Goal: Task Accomplishment & Management: Manage account settings

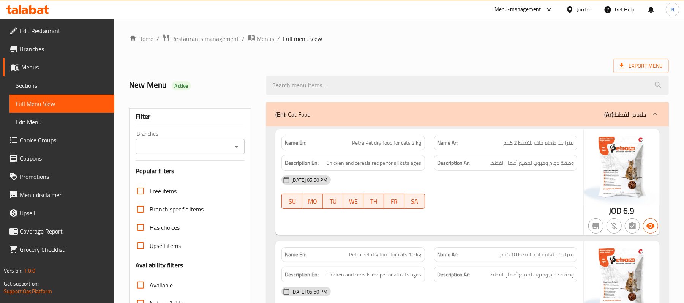
click at [588, 11] on div "Jordan" at bounding box center [584, 9] width 15 height 8
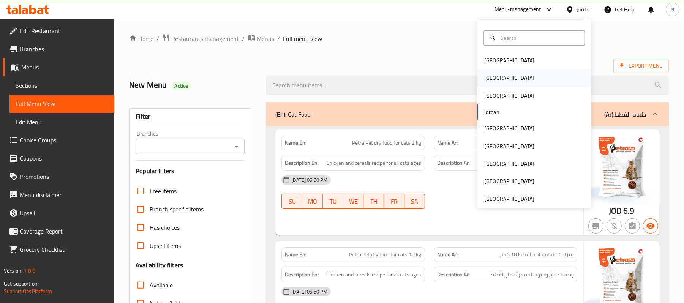
click at [495, 79] on div "[GEOGRAPHIC_DATA]" at bounding box center [509, 77] width 62 height 17
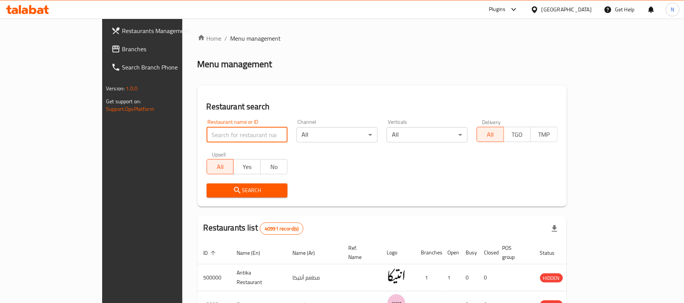
click at [207, 139] on input "search" at bounding box center [247, 134] width 81 height 15
paste input "627466"
type input "627466"
click button "Search" at bounding box center [247, 190] width 81 height 14
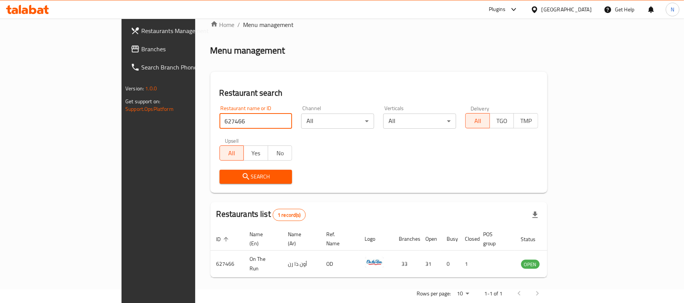
scroll to position [21, 0]
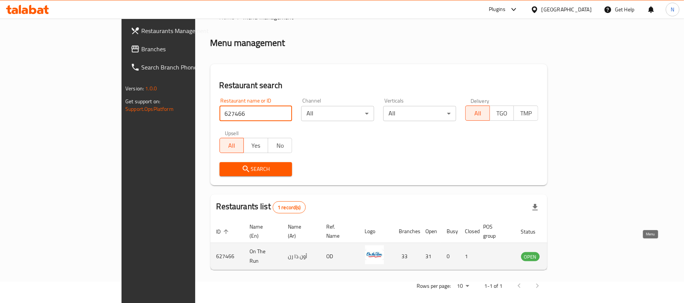
click at [569, 254] on icon "enhanced table" at bounding box center [565, 257] width 8 height 6
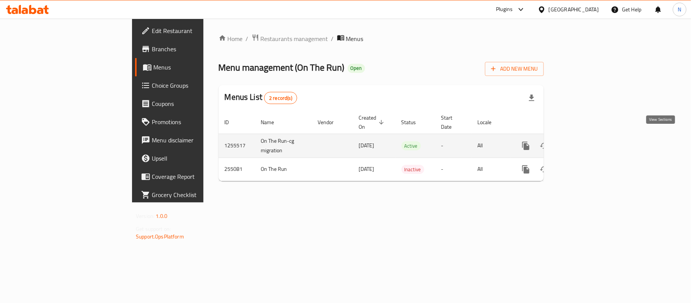
click at [585, 141] on icon "enhanced table" at bounding box center [580, 145] width 9 height 9
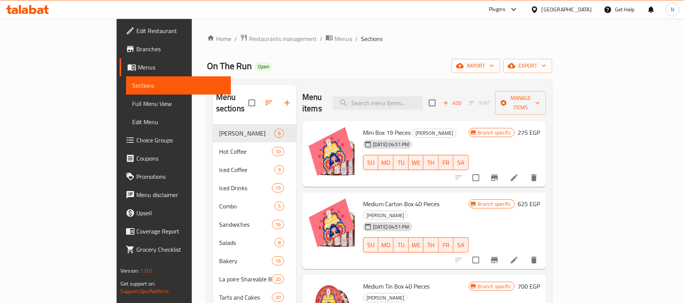
click at [207, 61] on span "On The Run" at bounding box center [229, 65] width 45 height 17
copy span "On The Run"
click at [136, 49] on span "Branches" at bounding box center [180, 48] width 88 height 9
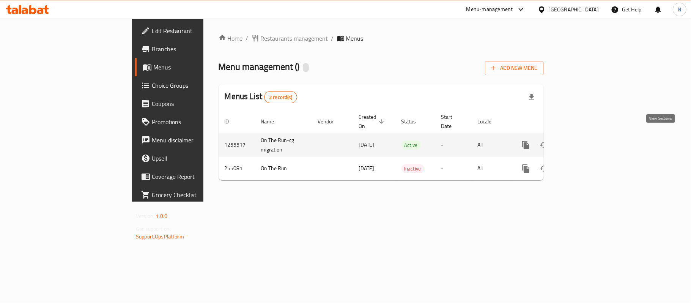
click at [585, 140] on icon "enhanced table" at bounding box center [580, 144] width 9 height 9
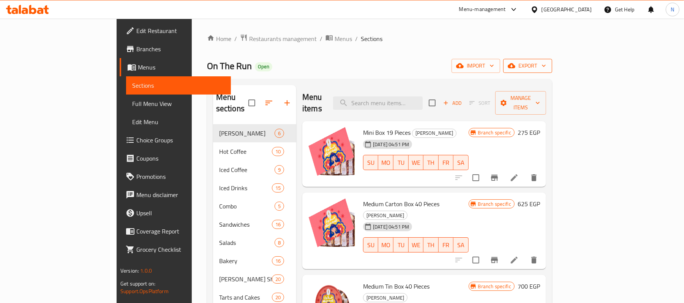
click at [546, 67] on span "export" at bounding box center [527, 65] width 37 height 9
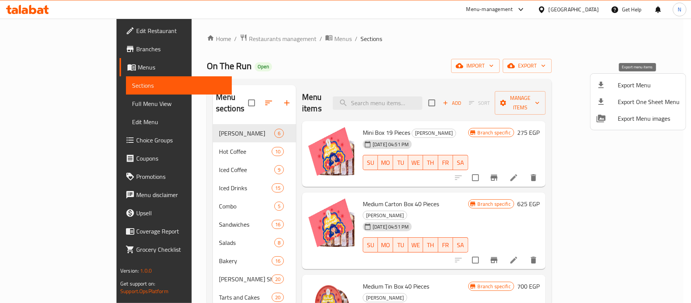
click at [629, 87] on span "Export Menu" at bounding box center [649, 84] width 62 height 9
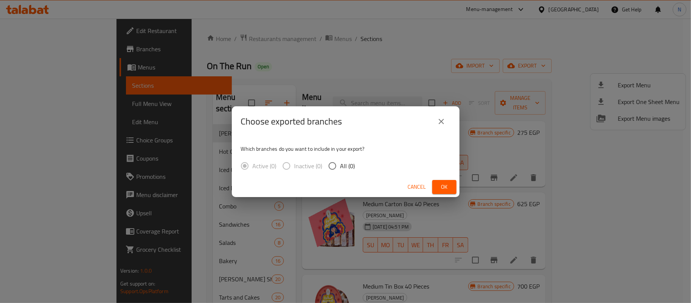
click at [347, 170] on span "All (0)" at bounding box center [348, 165] width 15 height 9
click at [341, 170] on input "All (0)" at bounding box center [333, 166] width 16 height 16
radio input "true"
click at [454, 186] on button "Ok" at bounding box center [444, 187] width 24 height 14
click at [442, 182] on span "Ok" at bounding box center [444, 186] width 12 height 9
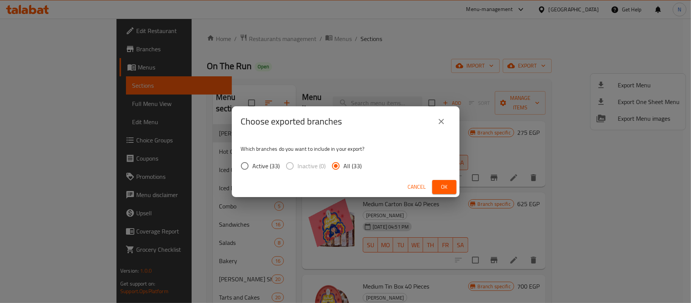
click at [439, 186] on span "Ok" at bounding box center [444, 186] width 12 height 9
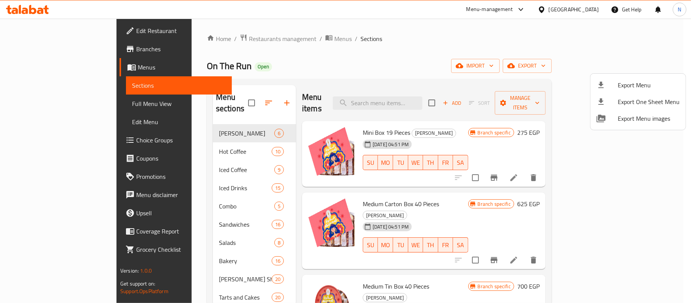
click at [419, 104] on div at bounding box center [345, 151] width 691 height 303
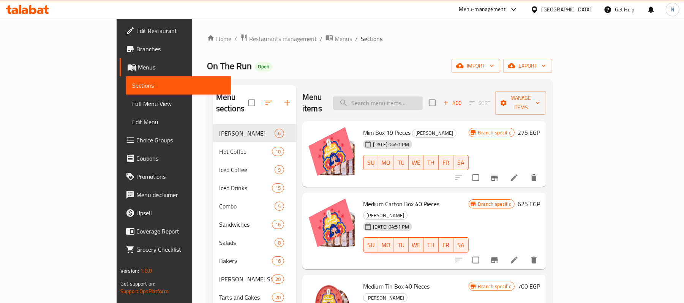
click at [423, 99] on input "search" at bounding box center [378, 102] width 90 height 13
paste input "Fit Bar Workout Cinnamon Roll"
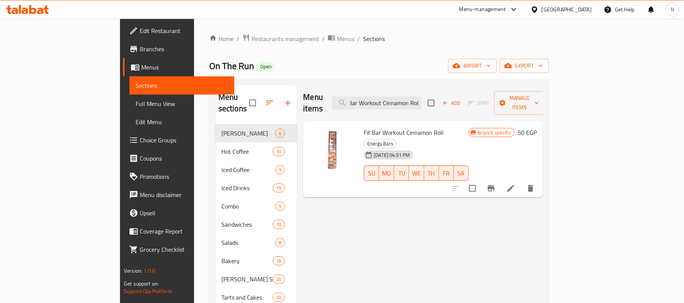
type input "Fit Bar Workout Cinnamon Roll"
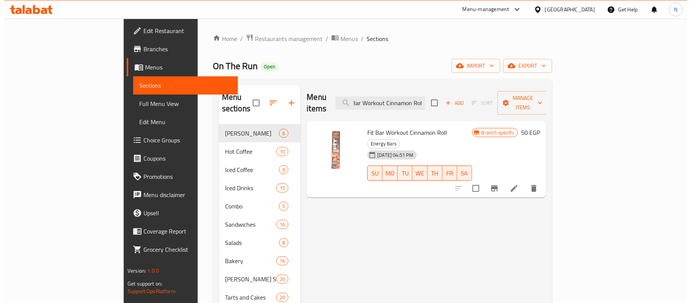
scroll to position [0, 0]
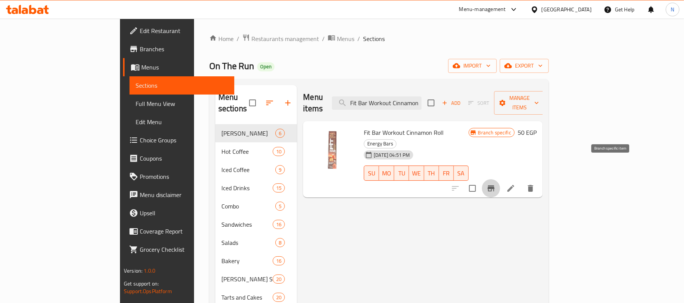
click at [494, 185] on icon "Branch-specific-item" at bounding box center [490, 188] width 7 height 6
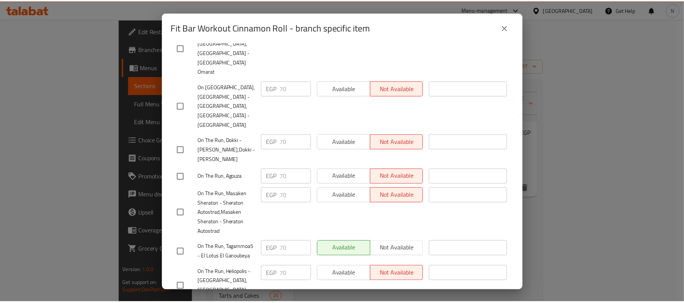
scroll to position [1011, 0]
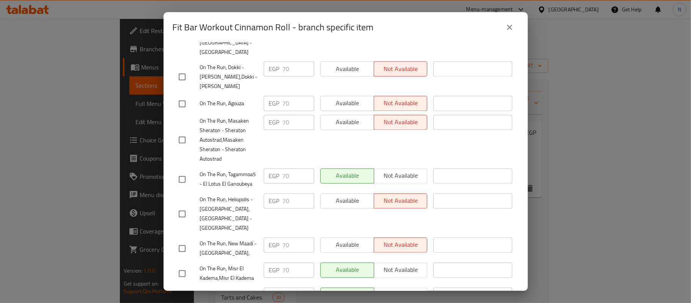
click at [512, 28] on icon "close" at bounding box center [509, 27] width 9 height 9
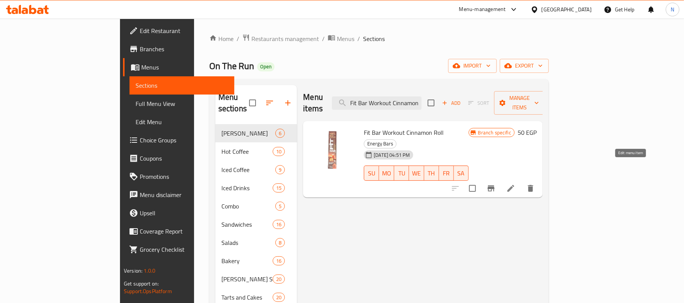
click at [514, 185] on icon at bounding box center [510, 188] width 7 height 7
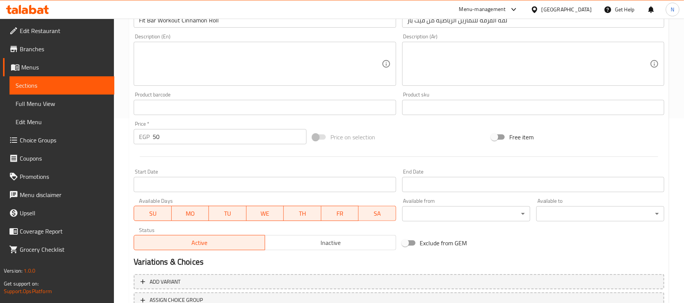
scroll to position [202, 0]
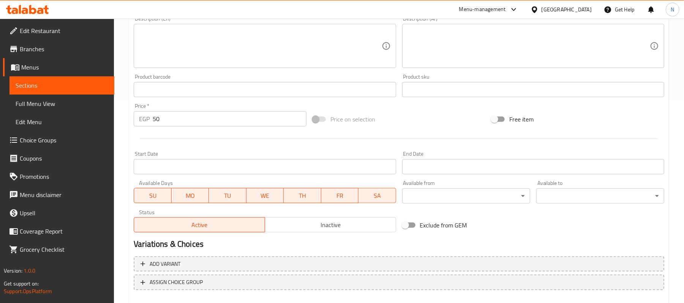
click at [155, 121] on input "50" at bounding box center [230, 118] width 154 height 15
type input "80"
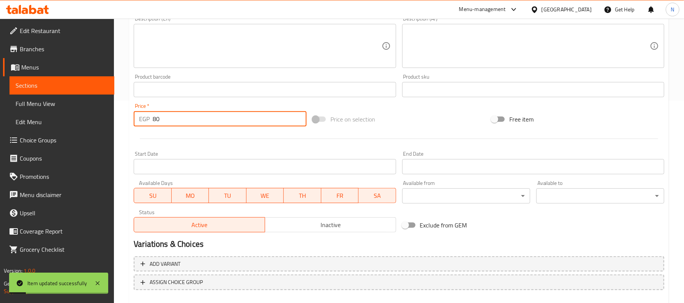
scroll to position [0, 0]
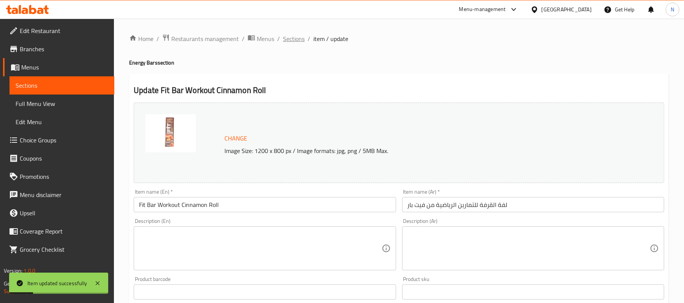
click at [298, 43] on span "Sections" at bounding box center [294, 38] width 22 height 9
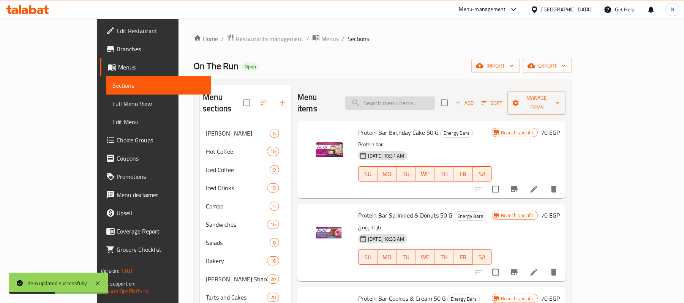
click at [410, 99] on input "search" at bounding box center [390, 102] width 90 height 13
paste input "Fit Bar Workout Cinnamon Roll"
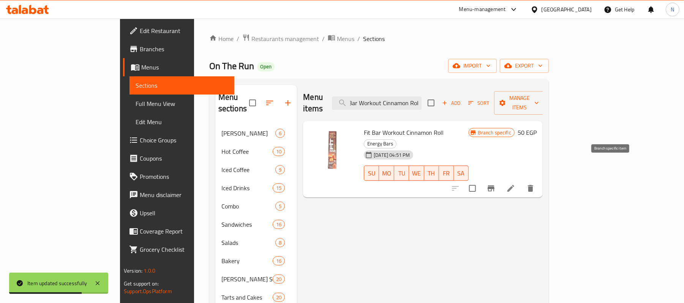
type input "Fit Bar Workout Cinnamon Roll"
click at [494, 185] on icon "Branch-specific-item" at bounding box center [490, 188] width 7 height 6
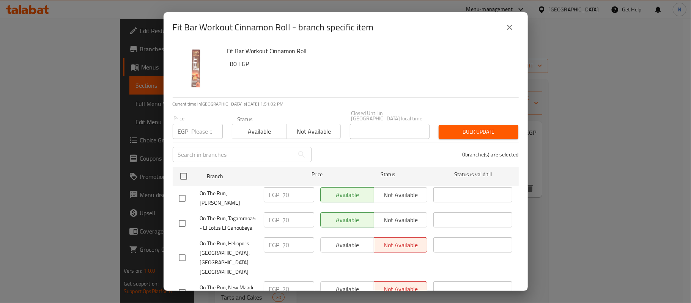
click at [503, 24] on button "close" at bounding box center [510, 27] width 18 height 18
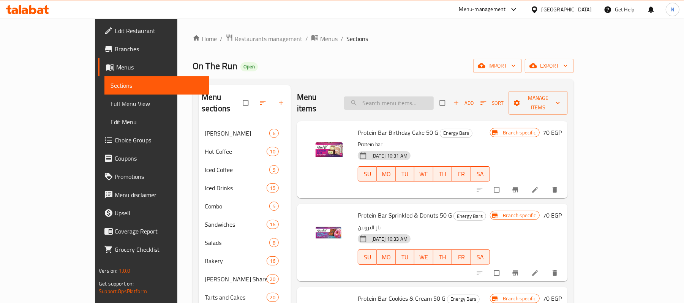
click at [401, 99] on input "search" at bounding box center [389, 102] width 90 height 13
paste input "Fit Bar Workout Cinnamon Roll"
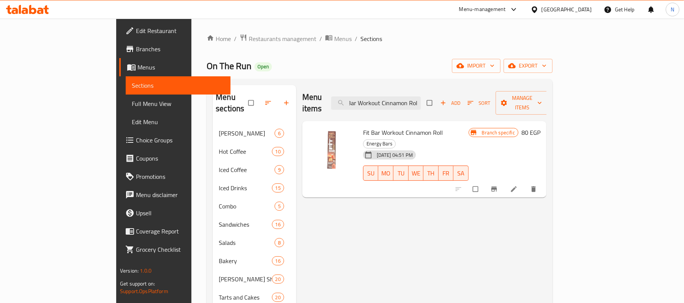
type input "Fit Bar Workout Cinnamon Roll"
click at [498, 185] on icon "Branch-specific-item" at bounding box center [494, 189] width 8 height 8
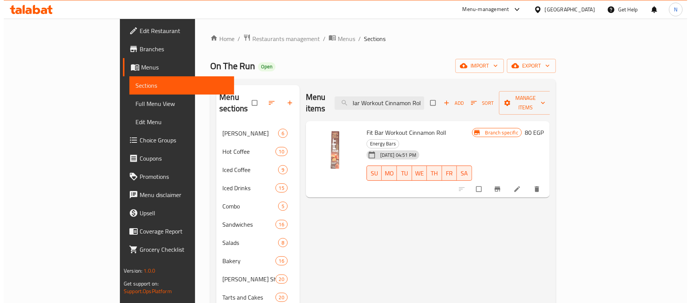
scroll to position [0, 0]
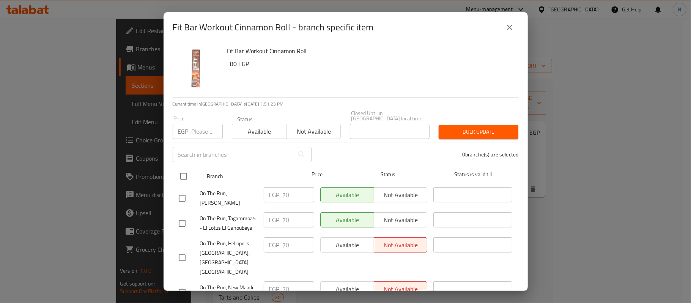
click at [188, 175] on input "checkbox" at bounding box center [184, 176] width 16 height 16
checkbox input "true"
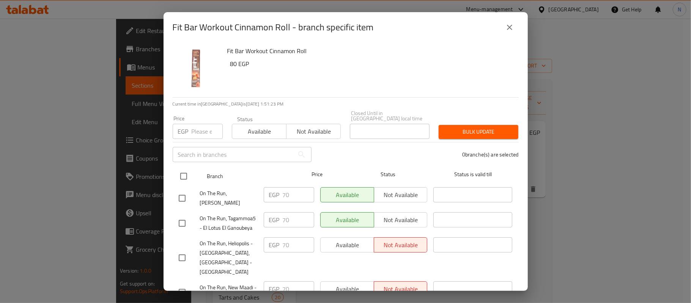
checkbox input "true"
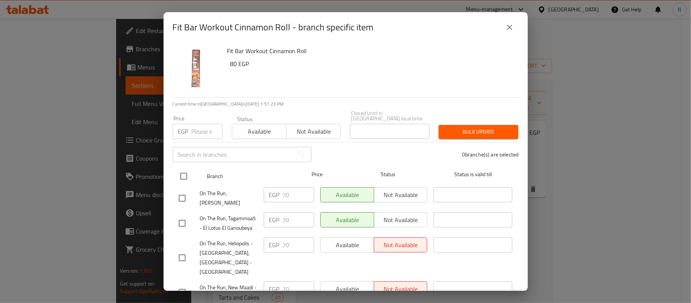
checkbox input "true"
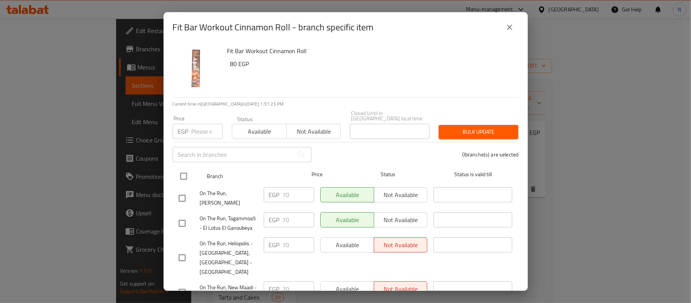
checkbox input "true"
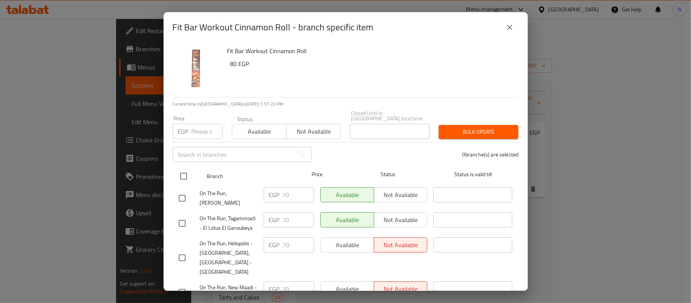
checkbox input "true"
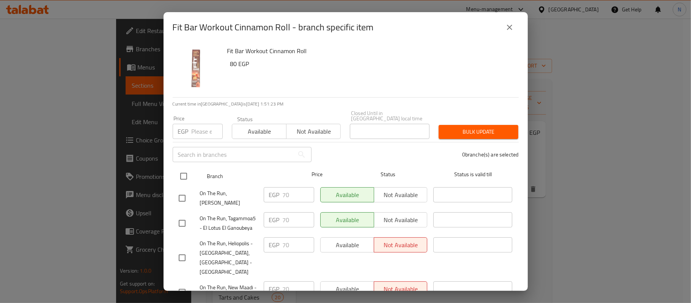
checkbox input "true"
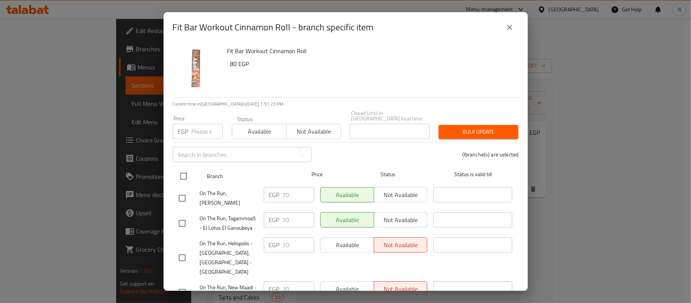
checkbox input "true"
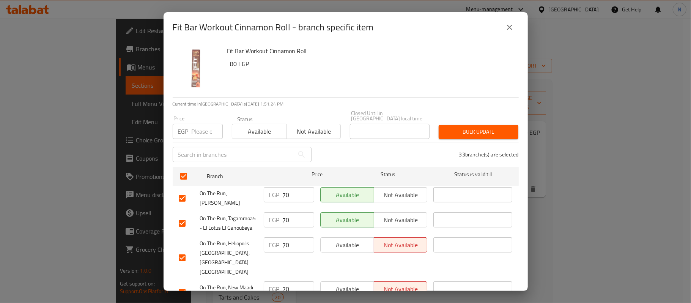
click at [285, 192] on input "70" at bounding box center [299, 194] width 32 height 15
click at [299, 190] on input "80" at bounding box center [299, 194] width 32 height 15
click at [284, 191] on input "80" at bounding box center [299, 194] width 32 height 15
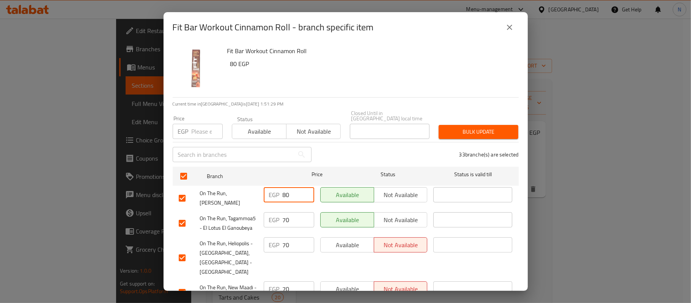
type input "80"
click at [283, 212] on input "70" at bounding box center [299, 219] width 32 height 15
paste input "8"
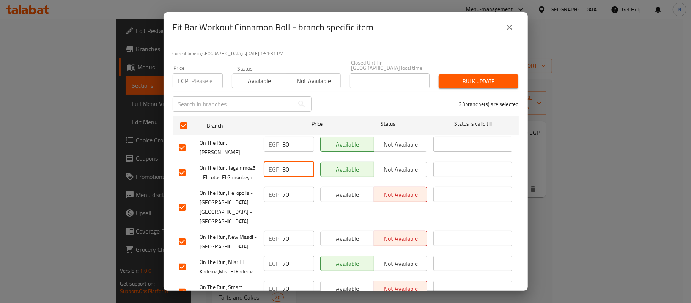
type input "80"
click at [285, 196] on input "70" at bounding box center [299, 194] width 32 height 15
paste input "8"
type input "80"
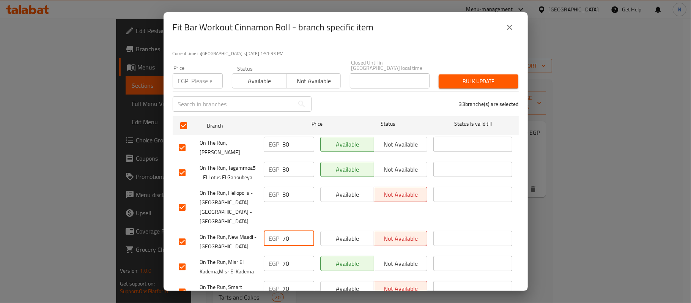
click at [284, 231] on input "70" at bounding box center [299, 238] width 32 height 15
paste input "8"
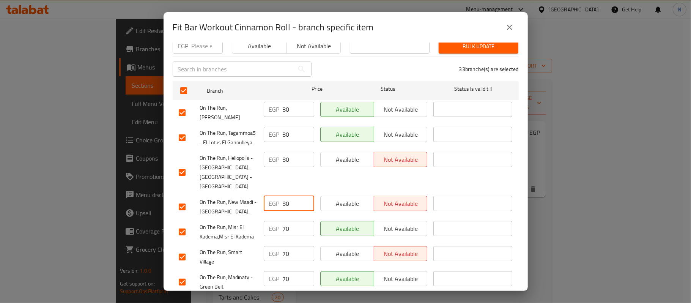
scroll to position [101, 0]
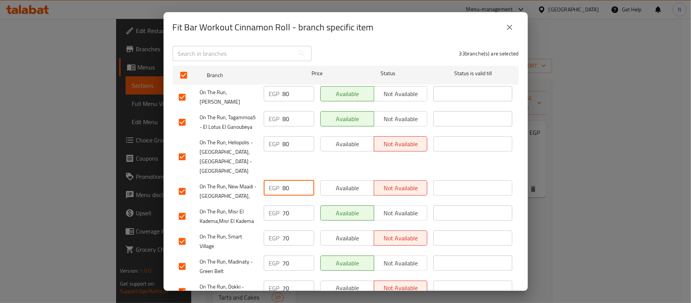
type input "80"
click at [283, 205] on input "70" at bounding box center [299, 212] width 32 height 15
paste input "8"
type input "80"
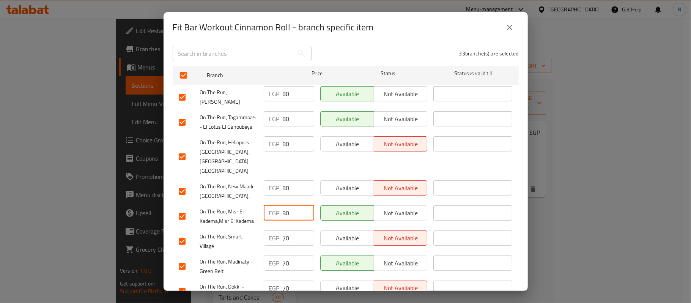
click at [283, 230] on input "70" at bounding box center [299, 237] width 32 height 15
paste input "8"
type input "80"
click at [283, 255] on input "70" at bounding box center [299, 262] width 32 height 15
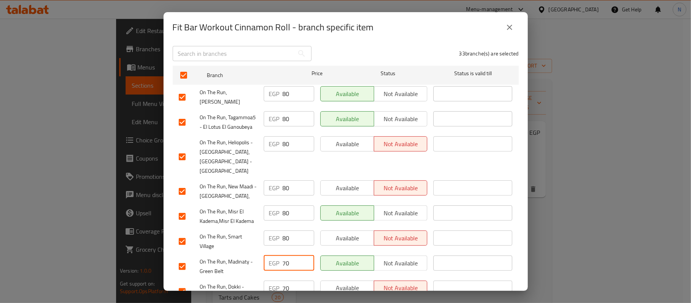
click at [283, 255] on input "70" at bounding box center [299, 262] width 32 height 15
paste input "8"
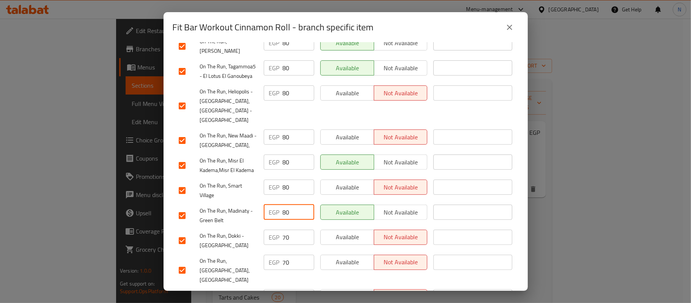
type input "80"
click at [283, 230] on input "70" at bounding box center [299, 237] width 32 height 15
paste input "8"
type input "80"
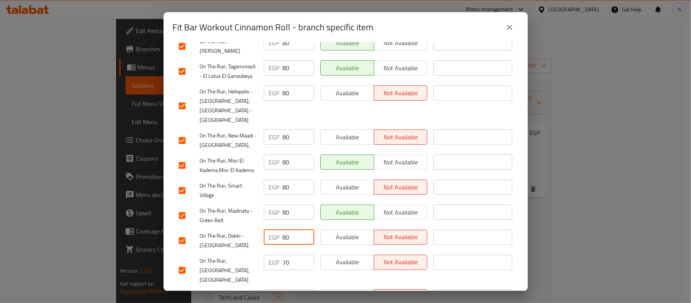
click at [283, 255] on input "70" at bounding box center [299, 262] width 32 height 15
paste input "8"
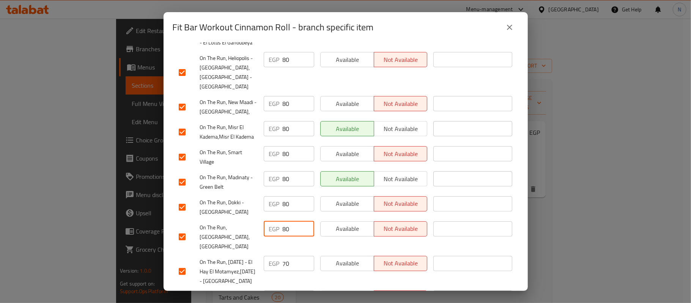
scroll to position [202, 0]
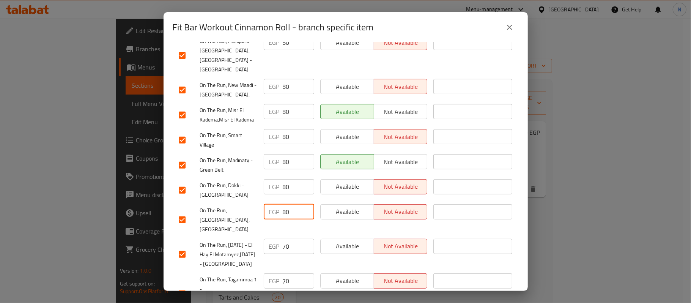
type input "80"
click at [283, 239] on input "70" at bounding box center [299, 246] width 32 height 15
paste input "8"
type input "80"
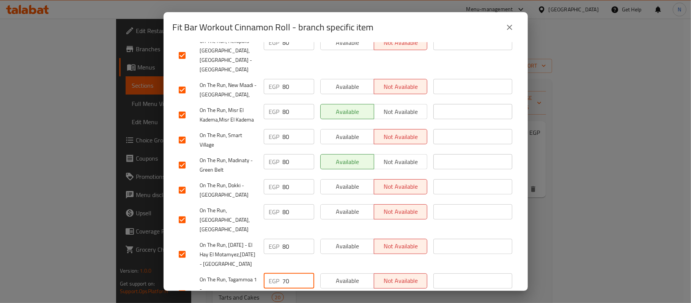
click at [283, 273] on input "70" at bounding box center [299, 280] width 32 height 15
paste input "8"
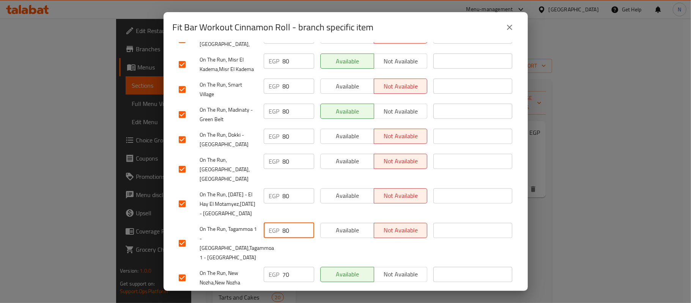
scroll to position [304, 0]
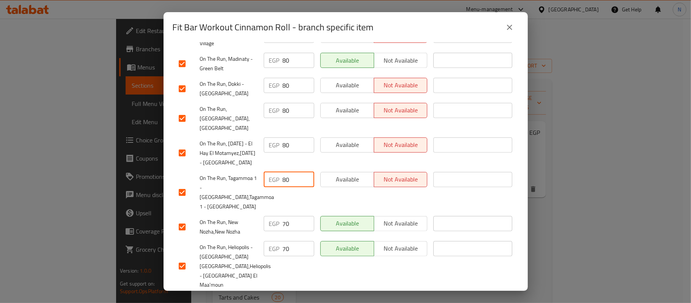
type input "80"
click at [283, 216] on input "70" at bounding box center [299, 223] width 32 height 15
paste input "8"
type input "80"
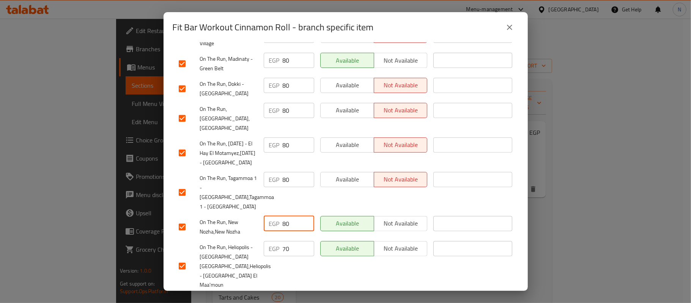
click at [280, 241] on div "EGP 70 ​" at bounding box center [289, 248] width 50 height 15
click at [283, 241] on input "70" at bounding box center [299, 248] width 32 height 15
paste input "8"
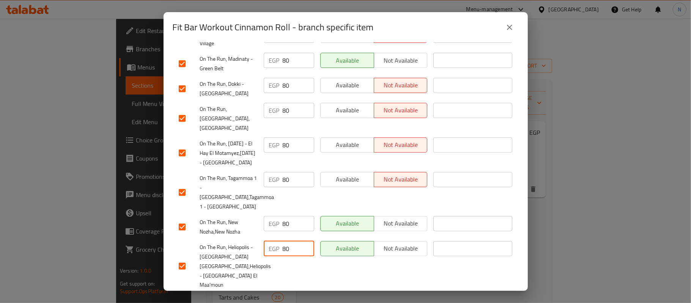
type input "80"
click at [283, 294] on input "70" at bounding box center [299, 301] width 32 height 15
paste input "8"
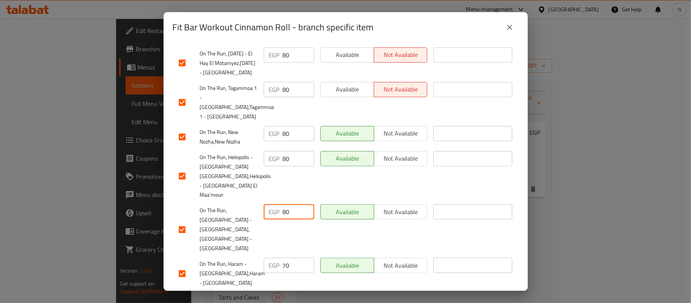
scroll to position [456, 0]
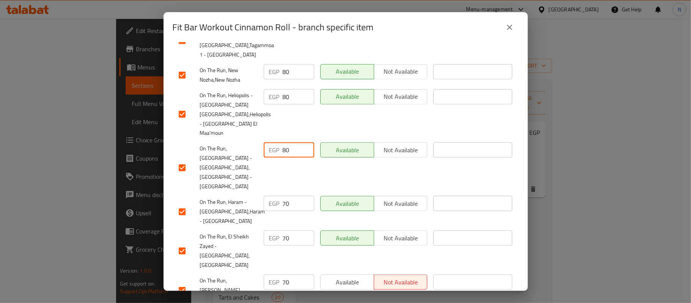
type input "80"
click at [279, 196] on div "EGP 70 ​" at bounding box center [289, 203] width 50 height 15
click at [283, 196] on input "70" at bounding box center [299, 203] width 32 height 15
paste input "8"
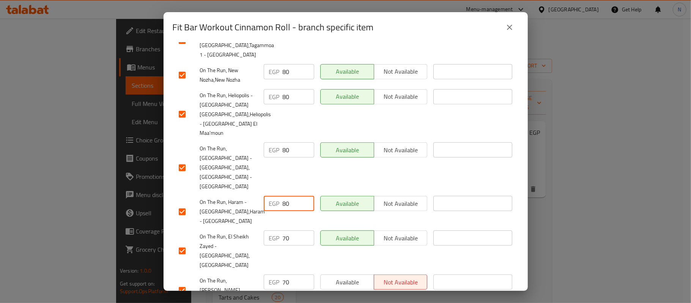
type input "80"
click at [283, 230] on input "70" at bounding box center [299, 237] width 32 height 15
paste input "8"
type input "80"
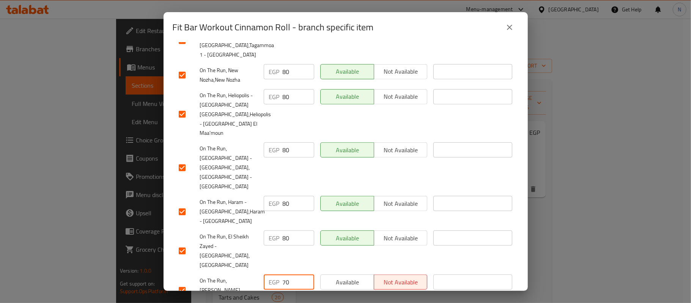
click at [285, 274] on input "70" at bounding box center [299, 281] width 32 height 15
paste input "8"
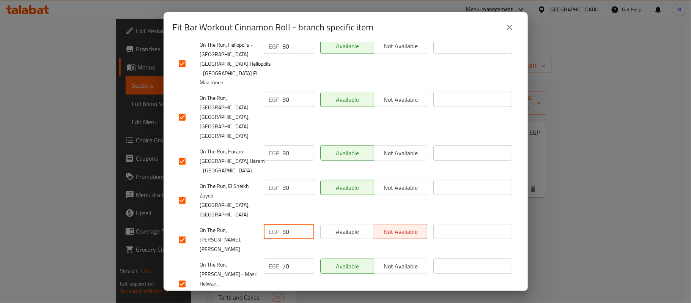
type input "80"
click at [285, 259] on input "70" at bounding box center [299, 266] width 32 height 15
paste input "8"
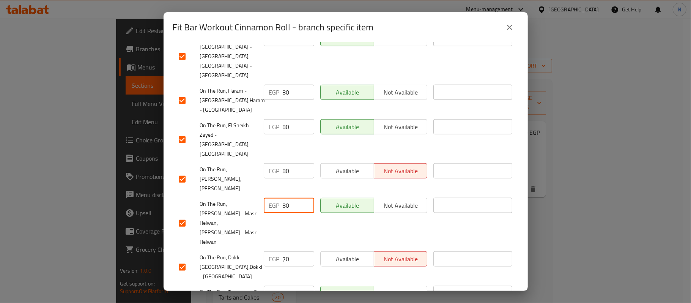
scroll to position [607, 0]
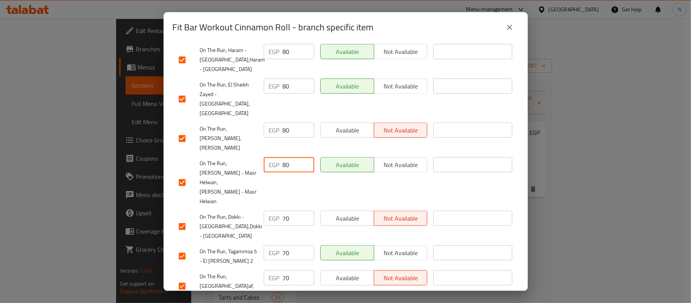
type input "80"
click at [283, 211] on input "70" at bounding box center [299, 218] width 32 height 15
paste input "8"
type input "80"
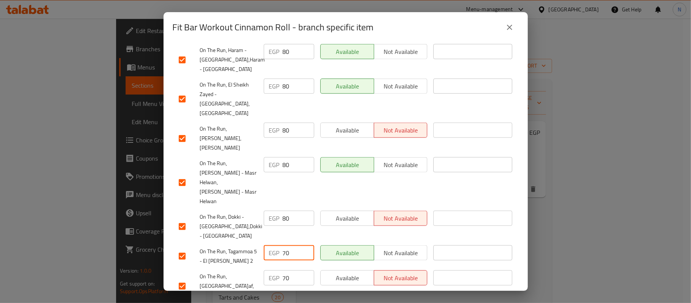
click at [283, 245] on input "70" at bounding box center [299, 252] width 32 height 15
paste input "8"
type input "80"
click at [284, 270] on input "70" at bounding box center [299, 277] width 32 height 15
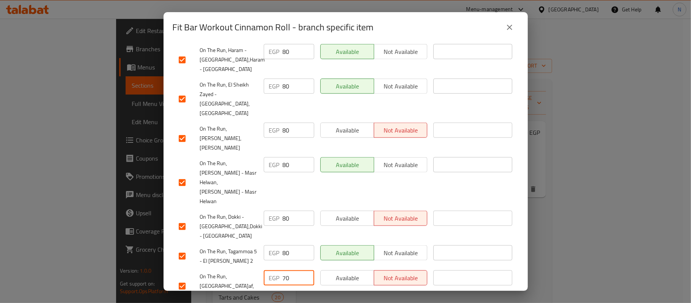
click at [284, 270] on input "70" at bounding box center [299, 277] width 32 height 15
paste input "8"
type input "80"
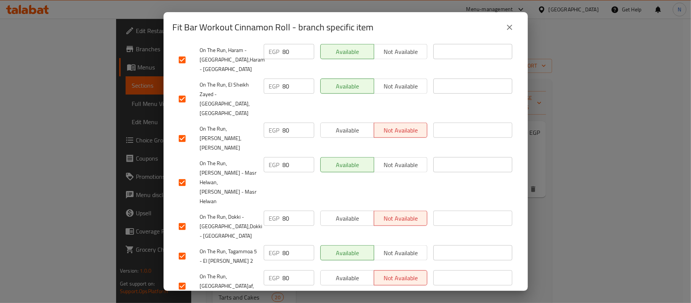
paste input "8"
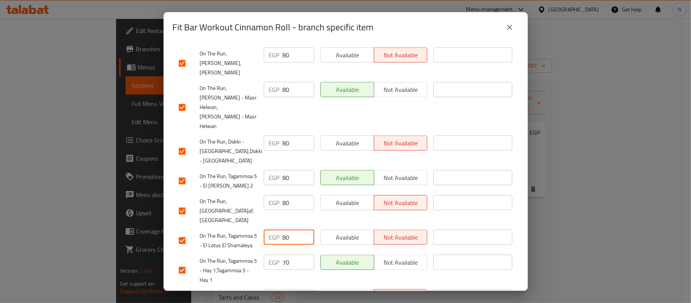
scroll to position [759, 0]
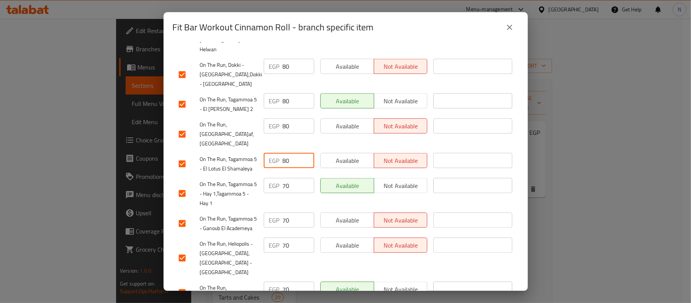
type input "80"
click at [284, 178] on input "70" at bounding box center [299, 185] width 32 height 15
paste input "8"
type input "80"
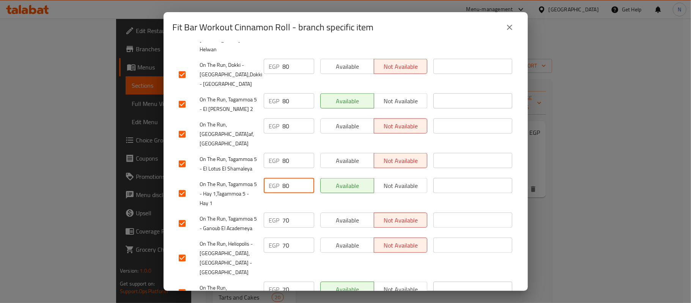
click at [283, 213] on input "70" at bounding box center [299, 220] width 32 height 15
paste input "8"
type input "80"
click at [283, 238] on input "70" at bounding box center [299, 245] width 32 height 15
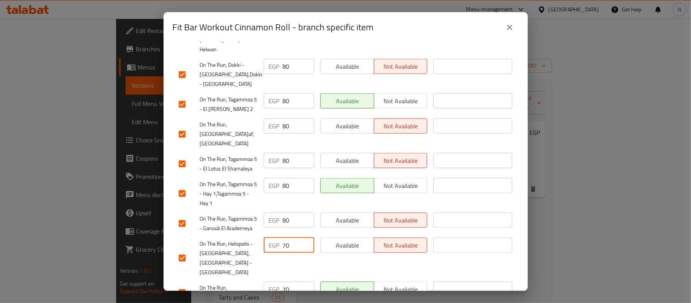
click at [283, 238] on input "70" at bounding box center [299, 245] width 32 height 15
paste input "8"
type input "80"
click at [283, 282] on input "70" at bounding box center [299, 289] width 32 height 15
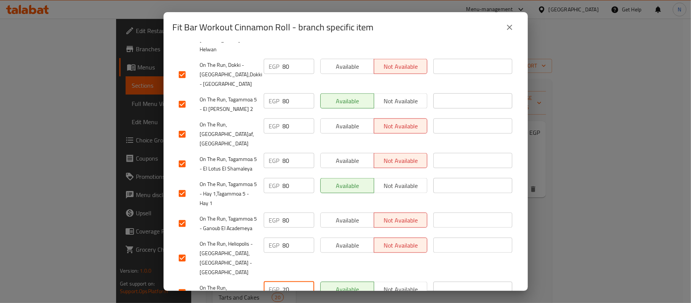
paste input "8"
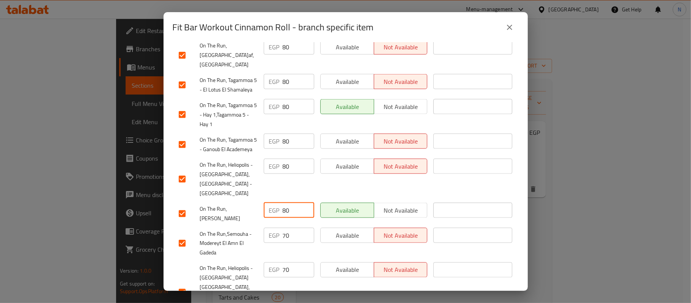
scroll to position [860, 0]
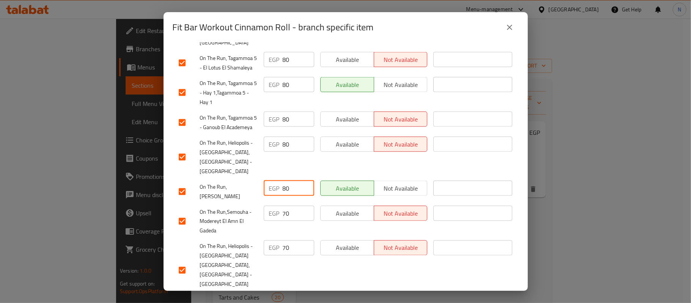
type input "80"
click at [283, 206] on input "70" at bounding box center [299, 213] width 32 height 15
paste input "8"
type input "80"
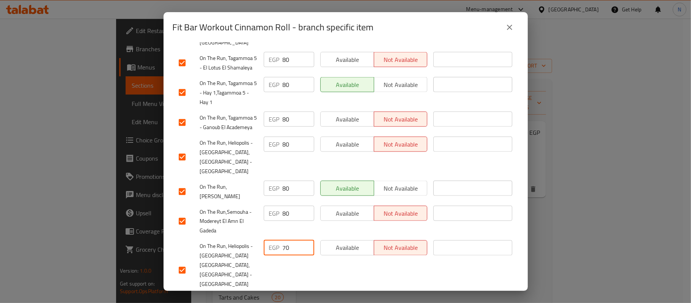
click at [283, 240] on input "70" at bounding box center [299, 247] width 32 height 15
paste input "8"
type input "80"
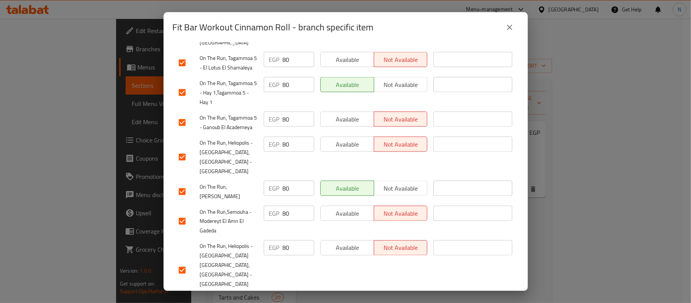
paste input "8"
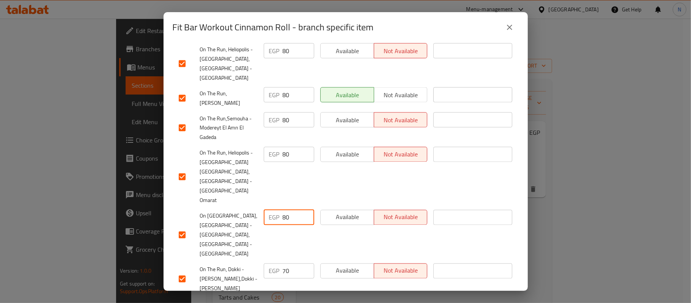
scroll to position [962, 0]
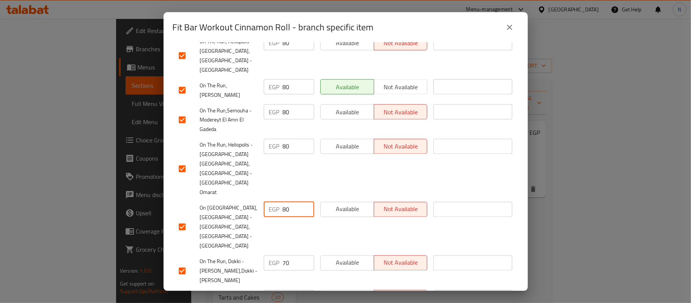
type input "80"
click at [283, 255] on input "70" at bounding box center [299, 262] width 32 height 15
paste input "8"
type input "80"
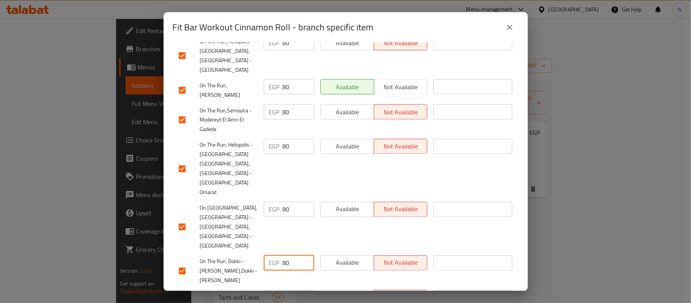
click at [285, 290] on input "70" at bounding box center [299, 297] width 32 height 15
paste
type input "80"
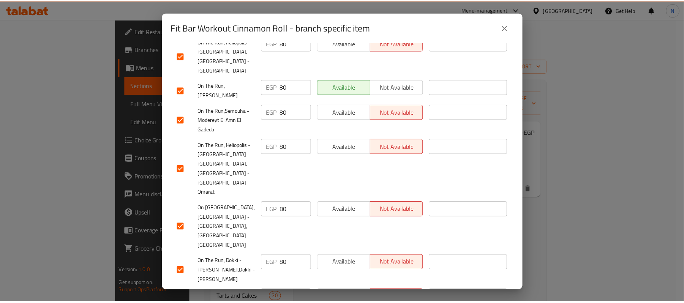
scroll to position [1011, 0]
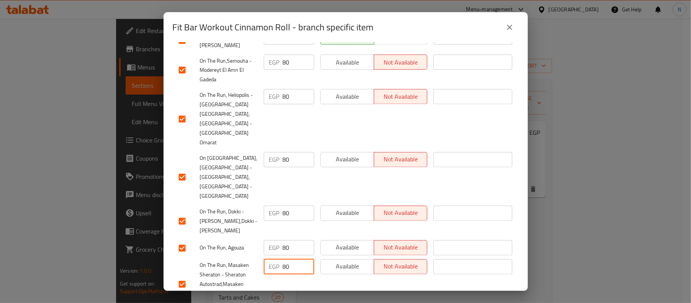
type input "80"
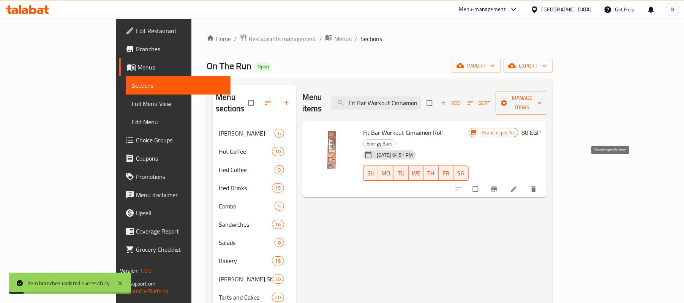
click at [498, 185] on icon "Branch-specific-item" at bounding box center [494, 189] width 8 height 8
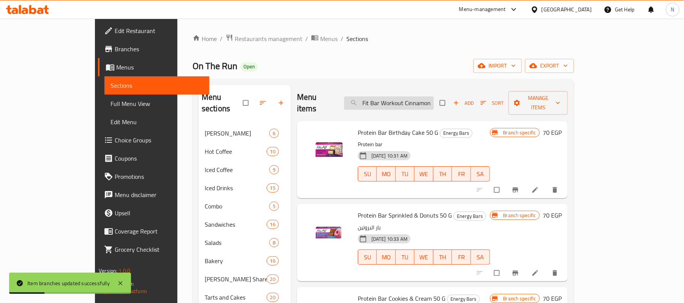
click at [434, 96] on input "Fit Bar Workout Cinnamon Roll" at bounding box center [389, 102] width 90 height 13
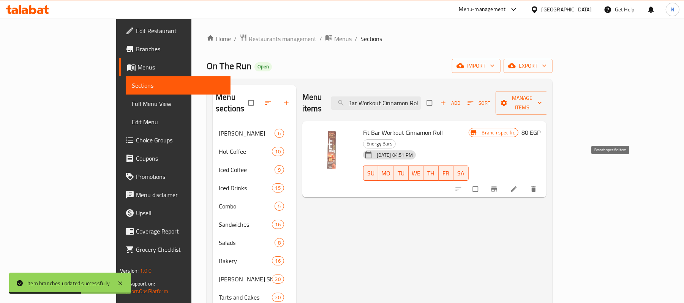
type input "Fit Bar Workout Cinnamon Rol"
click at [498, 185] on icon "Branch-specific-item" at bounding box center [494, 189] width 8 height 8
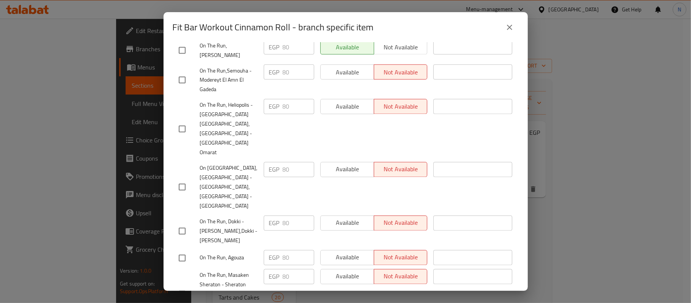
scroll to position [1011, 0]
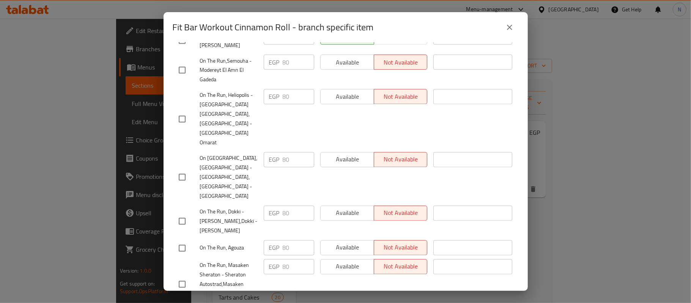
click at [508, 29] on icon "close" at bounding box center [509, 27] width 5 height 5
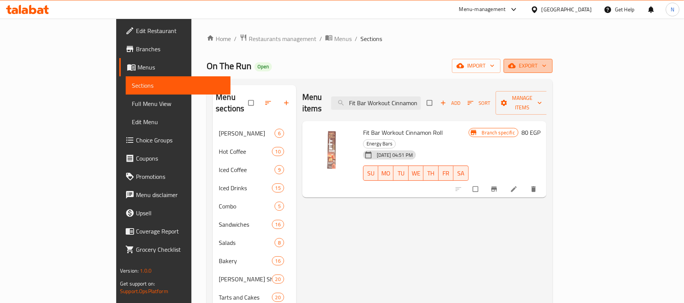
click at [546, 71] on span "export" at bounding box center [527, 65] width 37 height 9
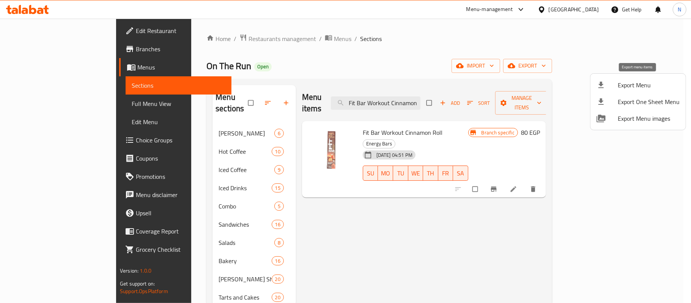
click at [631, 81] on span "Export Menu" at bounding box center [649, 84] width 62 height 9
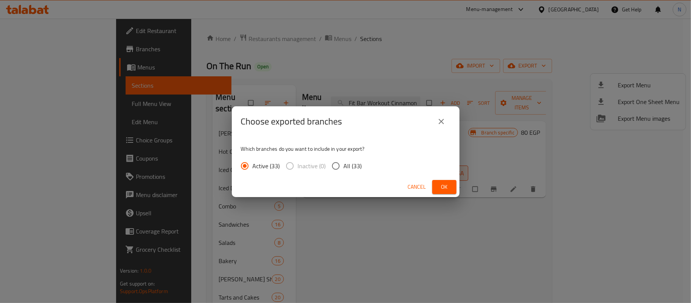
click at [358, 162] on span "All (33)" at bounding box center [353, 165] width 18 height 9
click at [344, 162] on input "All (33)" at bounding box center [336, 166] width 16 height 16
radio input "true"
click at [450, 190] on button "Ok" at bounding box center [444, 187] width 24 height 14
